Goal: Task Accomplishment & Management: Manage account settings

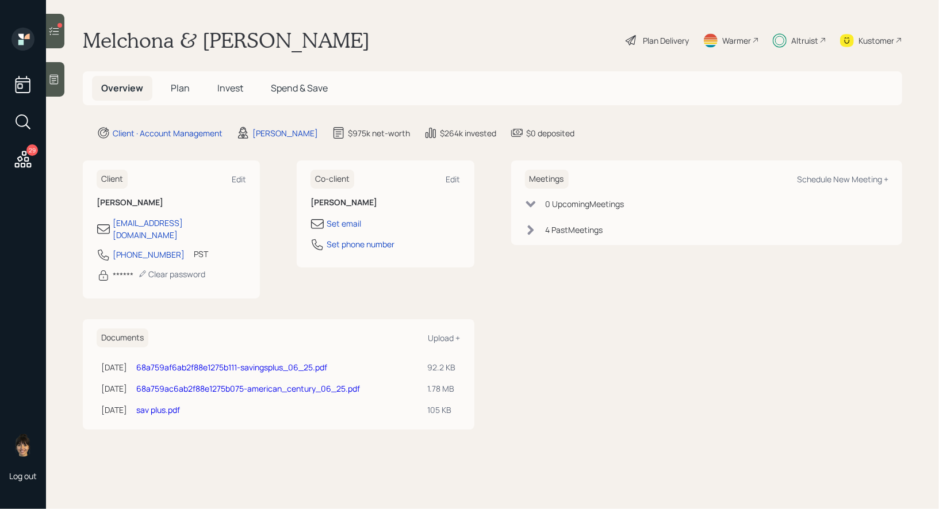
click at [228, 85] on span "Invest" at bounding box center [230, 88] width 26 height 13
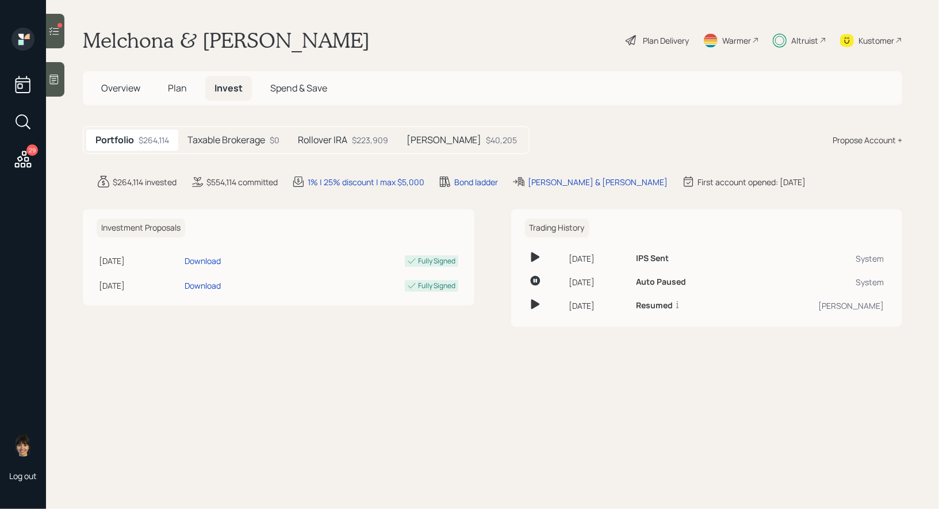
click at [447, 141] on div "[PERSON_NAME] $40,205" at bounding box center [461, 139] width 129 height 21
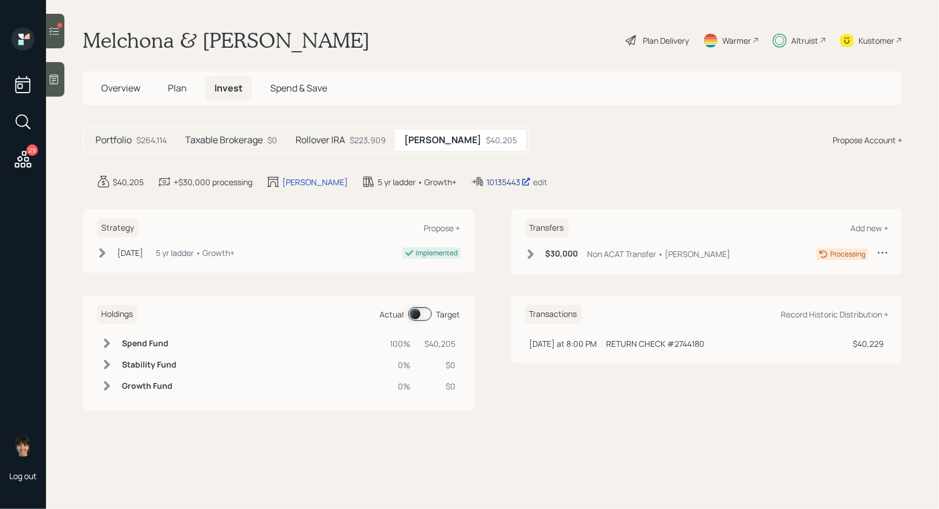
click at [487, 182] on div "10135443" at bounding box center [509, 182] width 44 height 12
click at [55, 30] on icon at bounding box center [54, 31] width 12 height 12
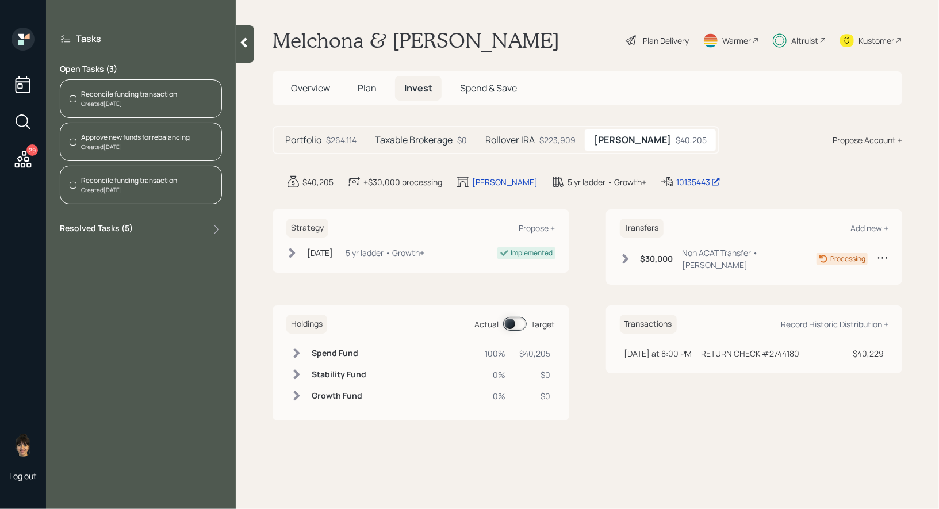
click at [114, 180] on div "Reconcile funding transaction" at bounding box center [129, 180] width 96 height 10
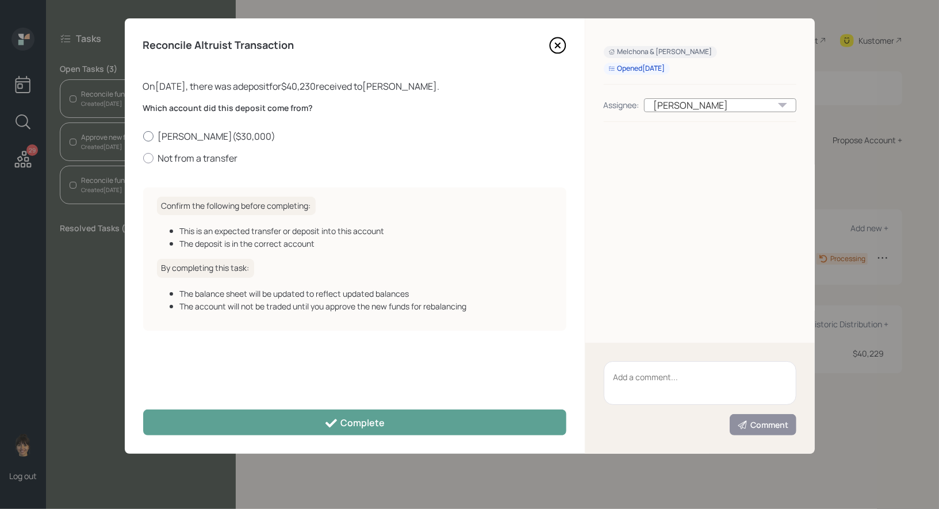
click at [146, 133] on div at bounding box center [148, 136] width 10 height 10
click at [143, 136] on input "Roth IRA ( $30,000 )" at bounding box center [143, 136] width 1 height 1
radio input "true"
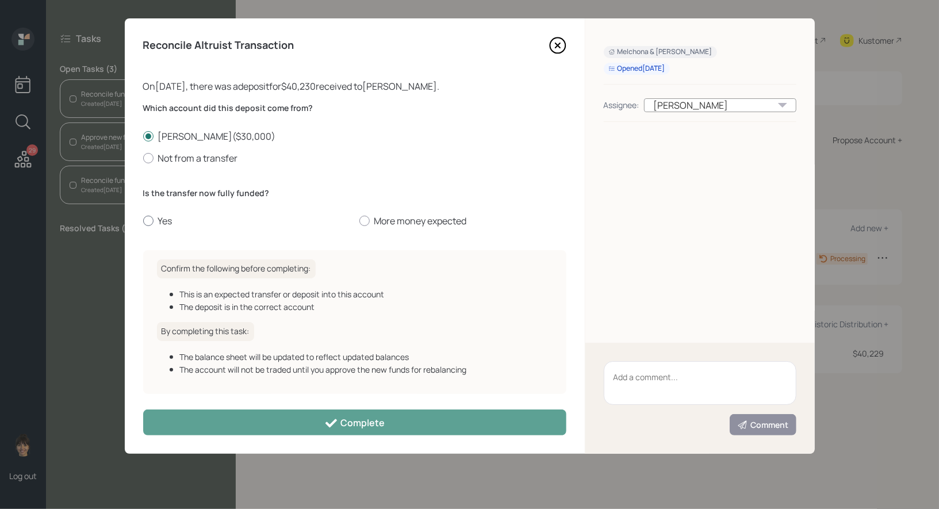
click at [146, 223] on div at bounding box center [148, 221] width 10 height 10
click at [143, 221] on input "Yes" at bounding box center [143, 221] width 1 height 1
radio input "true"
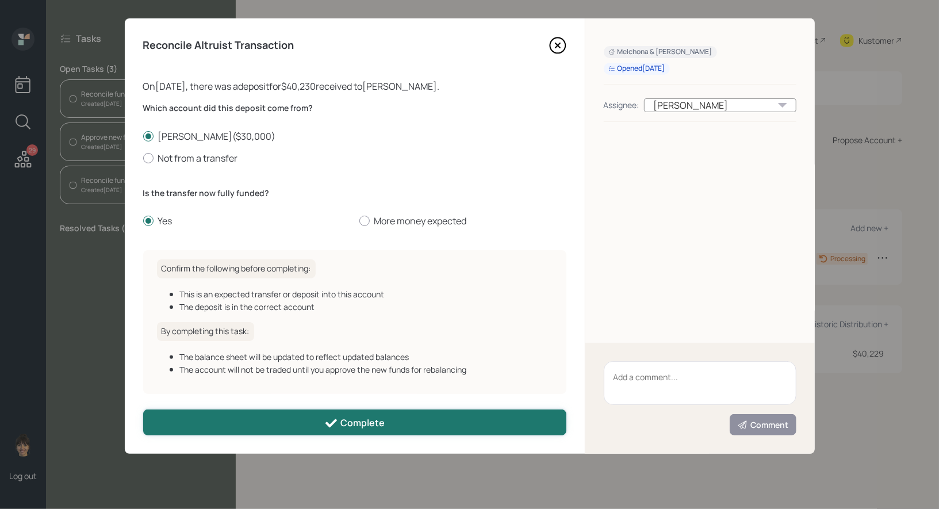
click at [232, 419] on button "Complete" at bounding box center [354, 423] width 423 height 26
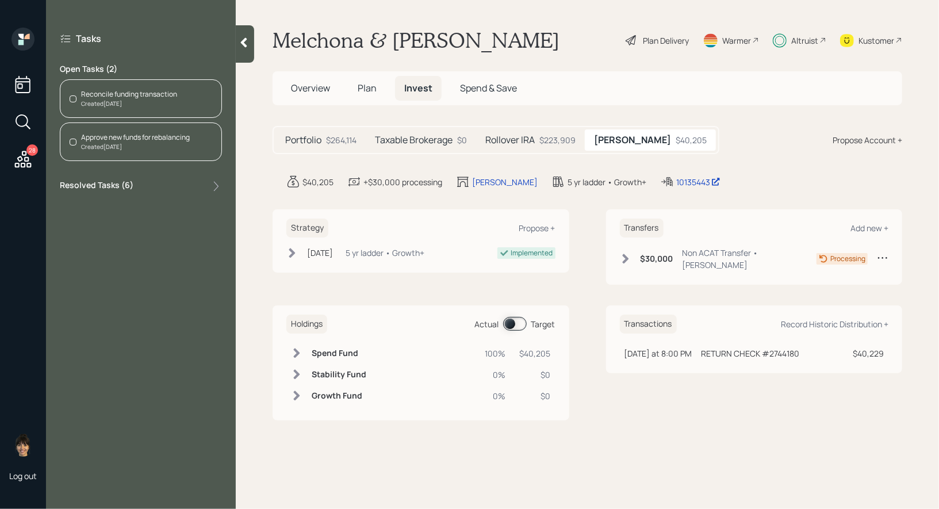
click at [114, 132] on div "Approve new funds for rebalancing" at bounding box center [135, 137] width 109 height 10
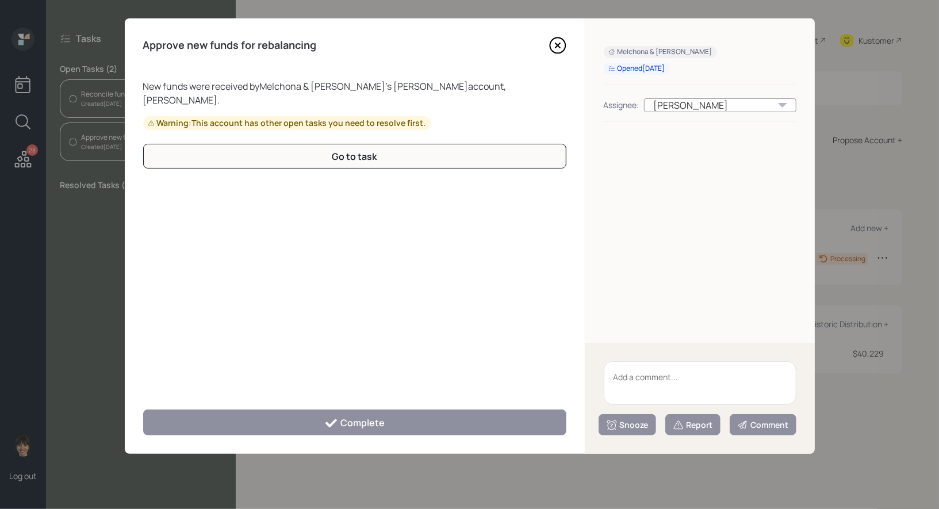
click at [556, 45] on icon at bounding box center [557, 45] width 17 height 17
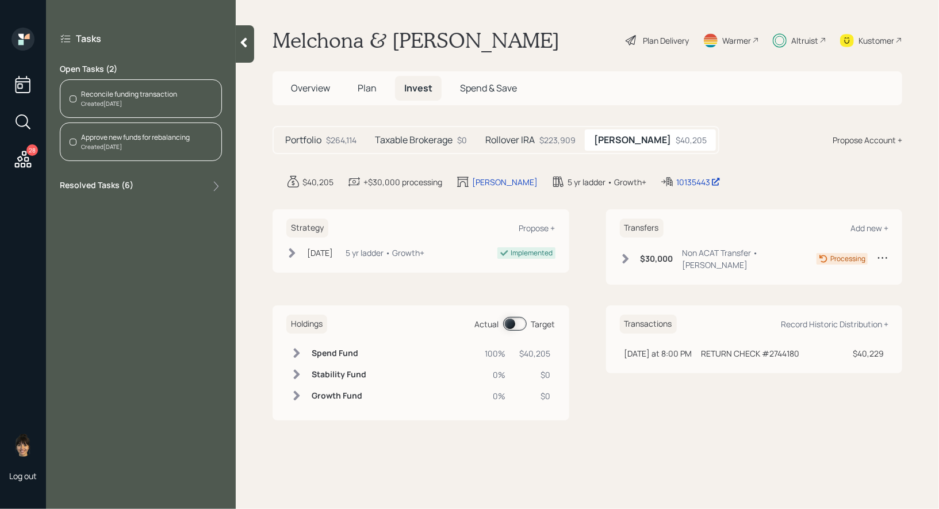
click at [193, 91] on div "Reconcile funding transaction Created Oct 9, 2025" at bounding box center [141, 98] width 162 height 39
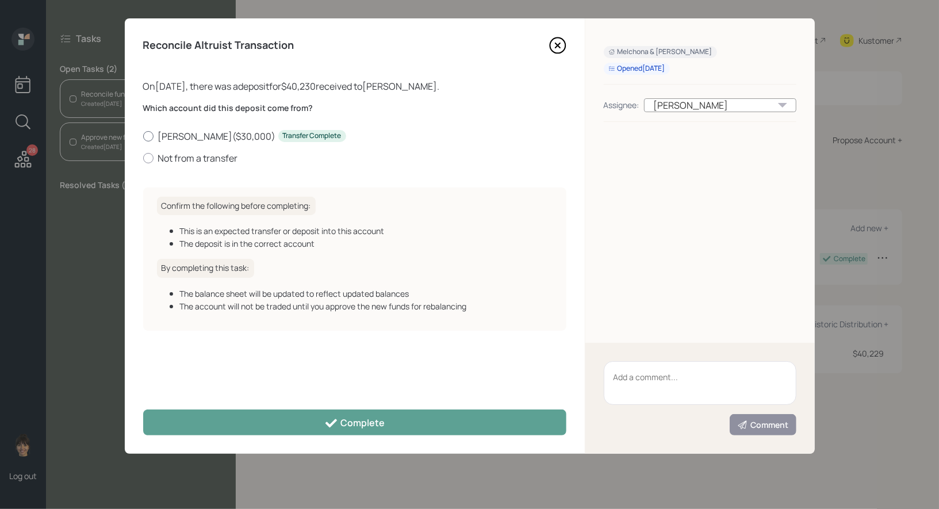
click at [147, 134] on div at bounding box center [148, 136] width 10 height 10
click at [143, 136] on input "Roth IRA ( $30,000 ) Transfer Complete" at bounding box center [143, 136] width 1 height 1
radio input "true"
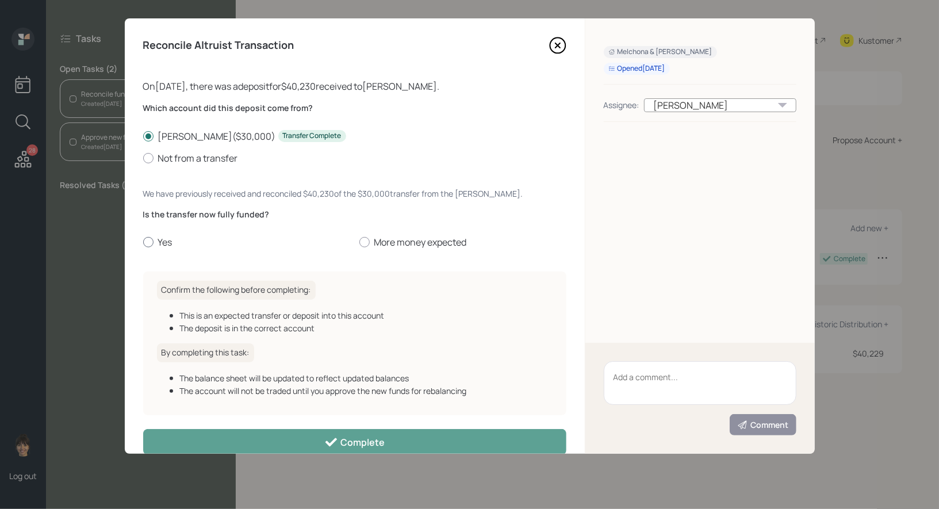
click at [147, 243] on div at bounding box center [148, 242] width 10 height 10
click at [143, 243] on input "Yes" at bounding box center [143, 242] width 1 height 1
radio input "true"
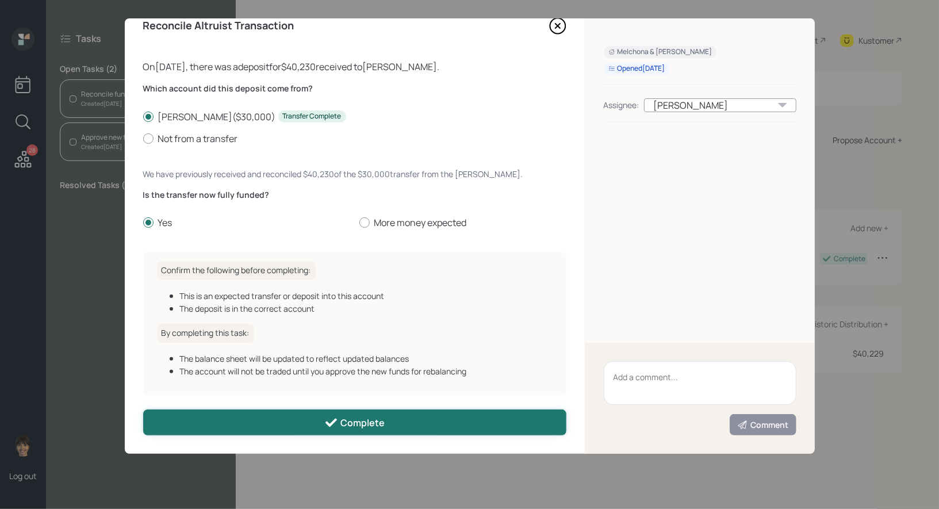
click at [221, 424] on button "Complete" at bounding box center [354, 423] width 423 height 26
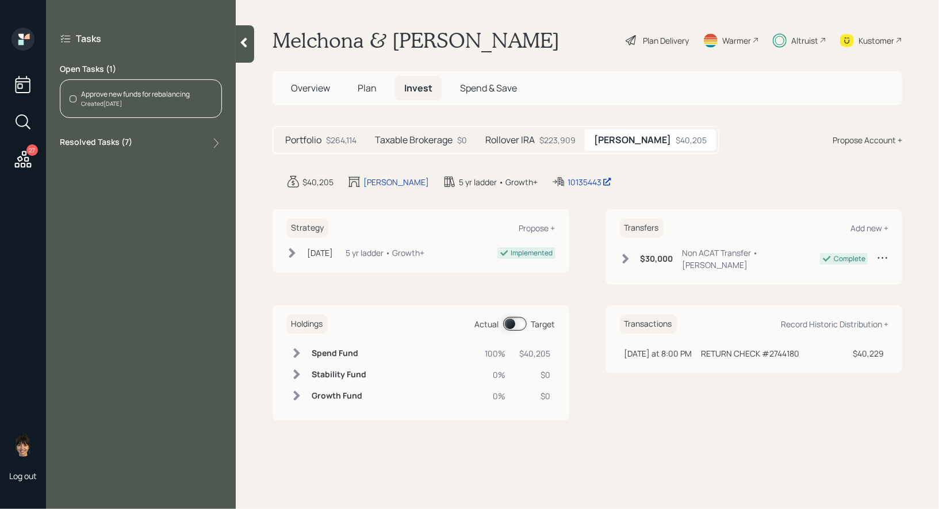
click at [141, 98] on div "Approve new funds for rebalancing" at bounding box center [135, 94] width 109 height 10
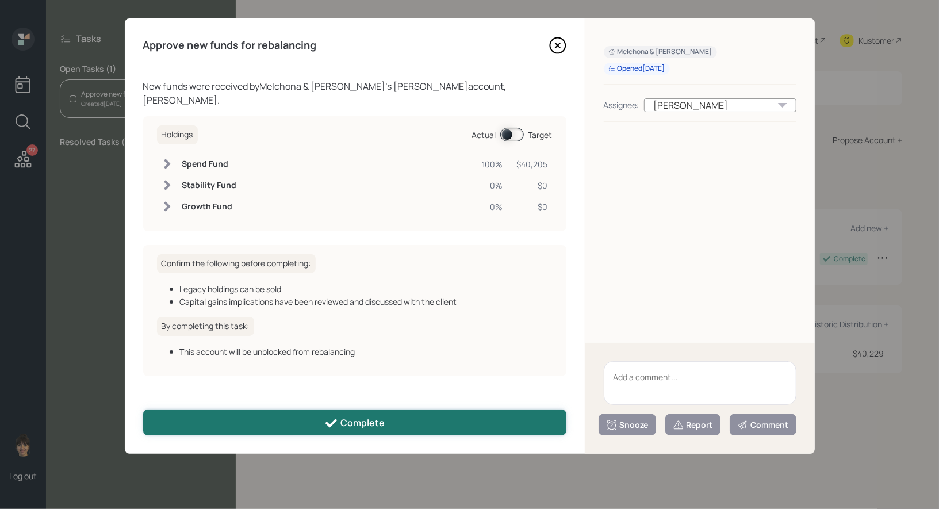
click at [342, 423] on div "Complete" at bounding box center [354, 423] width 60 height 14
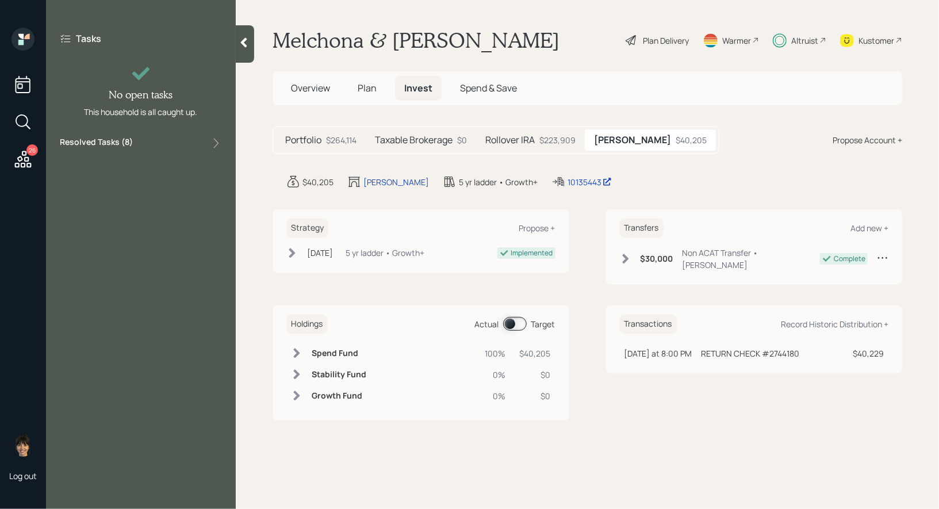
click at [511, 317] on span at bounding box center [515, 324] width 24 height 14
click at [243, 47] on icon at bounding box center [244, 43] width 12 height 12
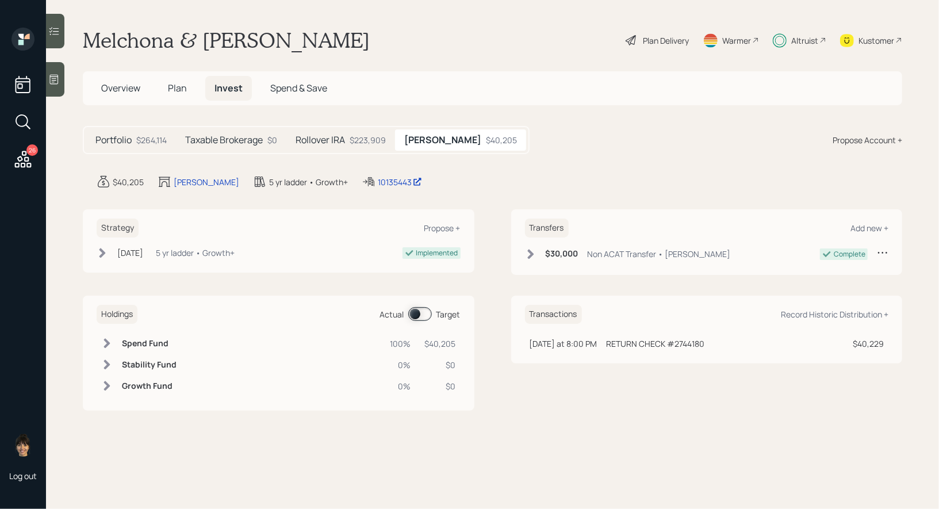
click at [26, 154] on icon at bounding box center [23, 159] width 17 height 17
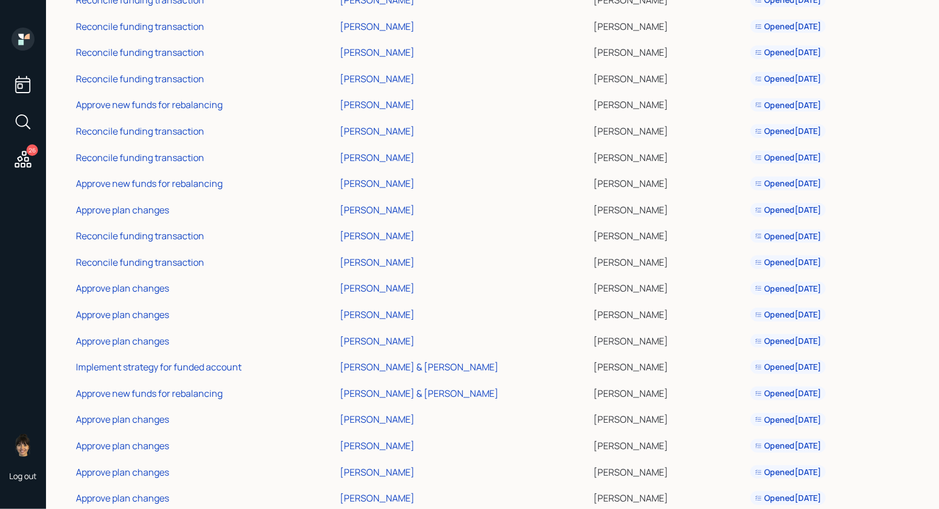
scroll to position [305, 0]
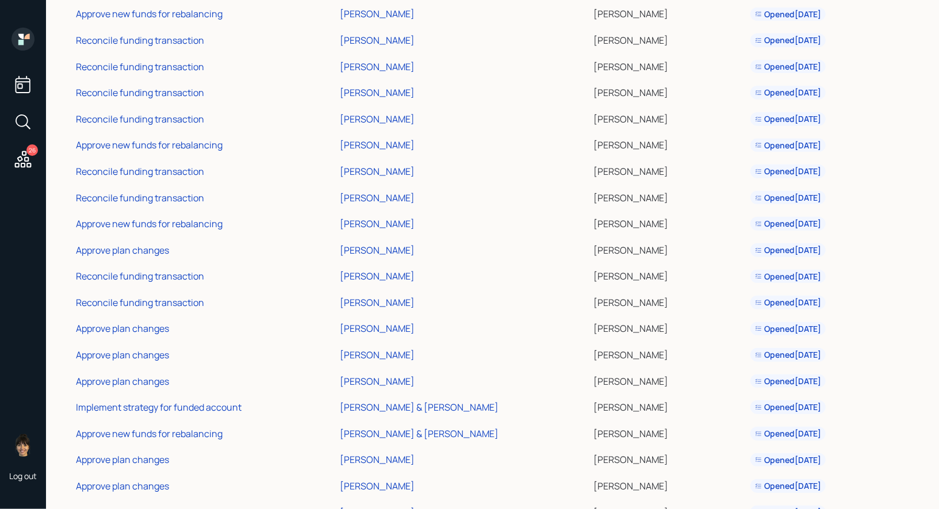
scroll to position [305, 0]
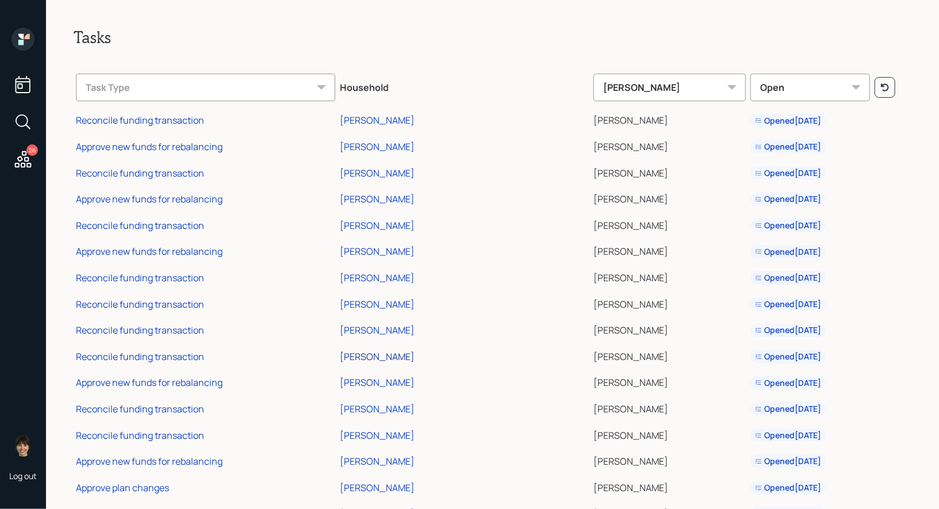
scroll to position [305, 0]
